Goal: Transaction & Acquisition: Purchase product/service

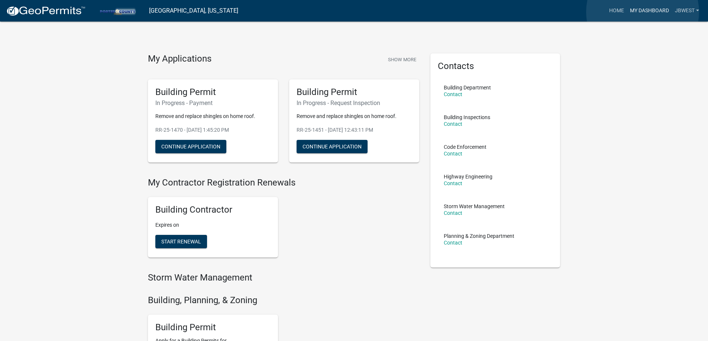
click at [642, 12] on link "My Dashboard" at bounding box center [649, 11] width 45 height 14
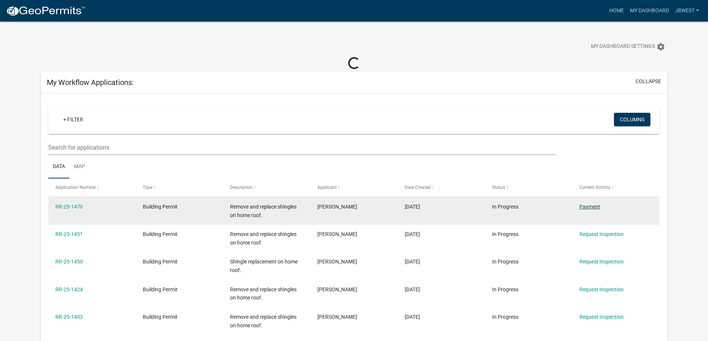
click at [595, 206] on link "Payment" at bounding box center [589, 207] width 21 height 6
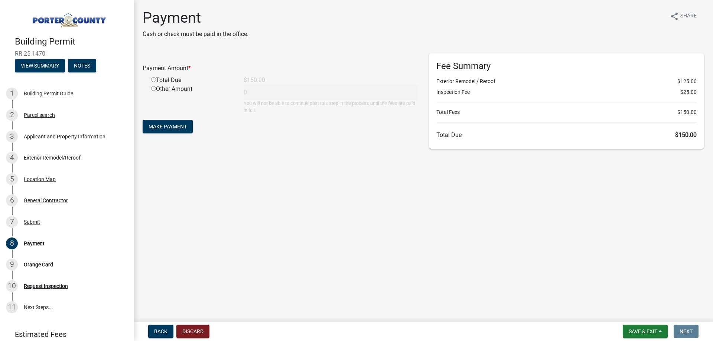
click at [153, 79] on input "radio" at bounding box center [153, 79] width 5 height 5
radio input "true"
type input "150"
click at [181, 133] on form "Payment Amount * Total Due $150.00 Other Amount 150 You will not be able to con…" at bounding box center [280, 94] width 275 height 82
drag, startPoint x: 185, startPoint y: 126, endPoint x: 210, endPoint y: 120, distance: 24.8
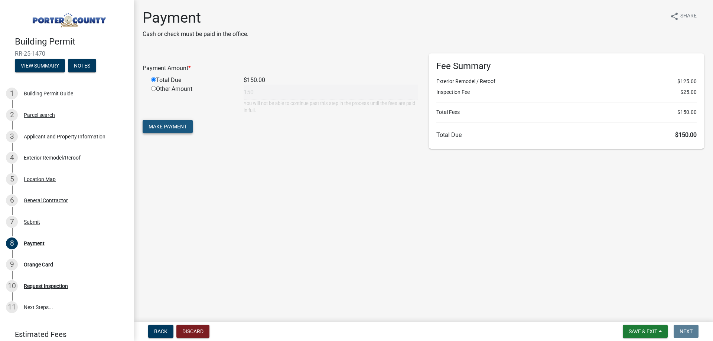
click at [185, 125] on span "Make Payment" at bounding box center [168, 127] width 38 height 6
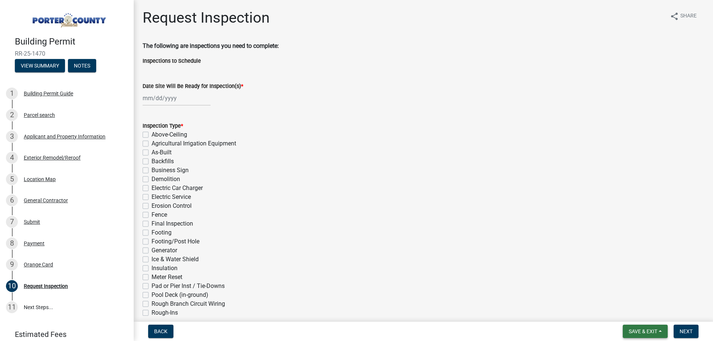
click at [638, 333] on span "Save & Exit" at bounding box center [643, 332] width 29 height 6
click at [640, 320] on button "Save & Exit" at bounding box center [638, 313] width 59 height 18
